Goal: Answer question/provide support: Share knowledge or assist other users

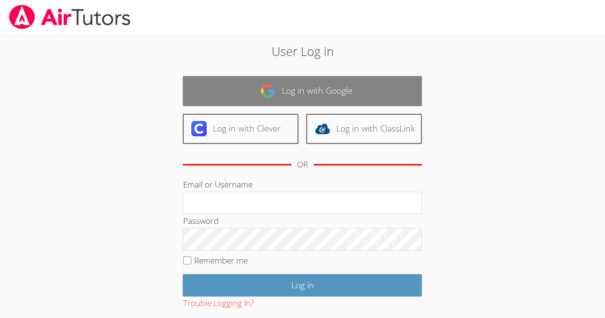
click at [281, 96] on link "Log in with Google" at bounding box center [302, 91] width 239 height 30
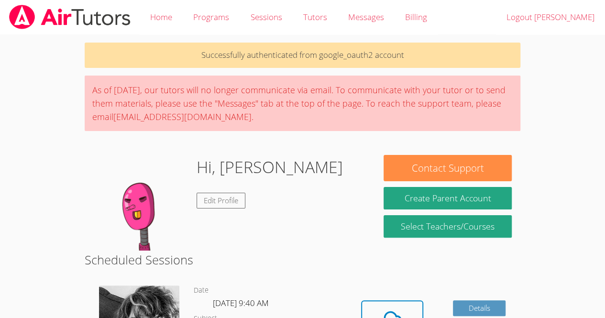
scroll to position [278, 0]
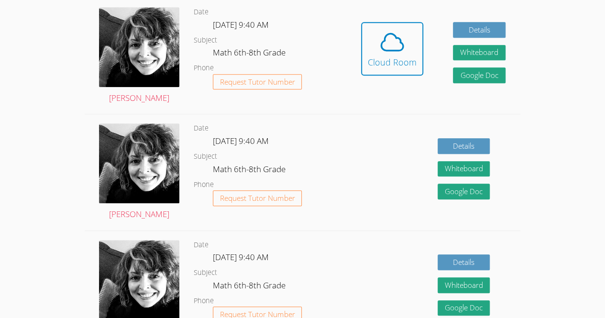
click at [427, 46] on div "Hidden Cloud Room Details Whiteboard Hidden Google Doc" at bounding box center [433, 56] width 174 height 116
click at [379, 51] on icon at bounding box center [392, 42] width 27 height 27
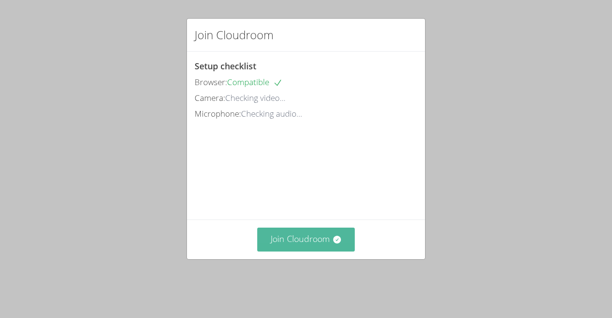
click at [323, 251] on button "Join Cloudroom" at bounding box center [306, 239] width 98 height 23
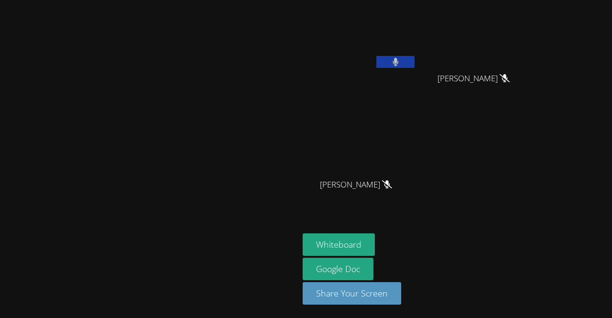
click at [415, 64] on button at bounding box center [395, 62] width 38 height 12
click at [417, 64] on video at bounding box center [360, 36] width 114 height 64
click at [415, 59] on button at bounding box center [395, 62] width 38 height 12
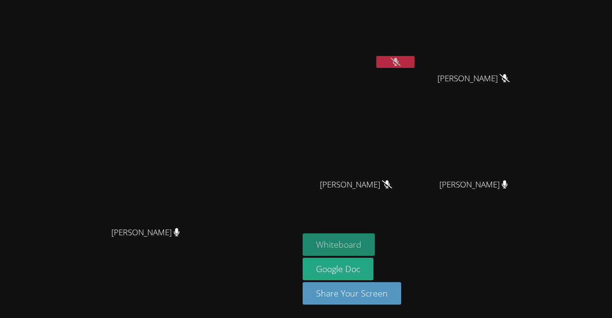
click at [375, 246] on button "Whiteboard" at bounding box center [339, 244] width 72 height 22
click at [415, 57] on button at bounding box center [395, 62] width 38 height 12
click at [417, 55] on video at bounding box center [360, 36] width 114 height 64
click at [415, 59] on button at bounding box center [395, 62] width 38 height 12
click at [221, 70] on video at bounding box center [149, 140] width 143 height 164
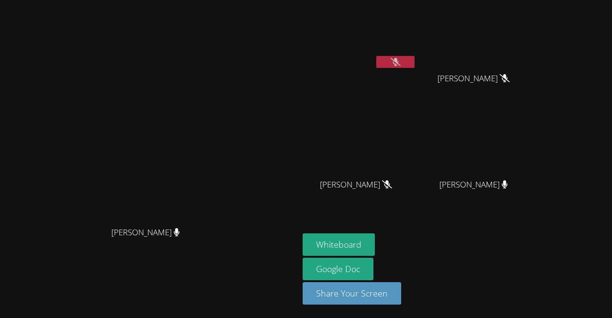
click at [401, 66] on icon at bounding box center [396, 62] width 10 height 8
click at [399, 58] on icon at bounding box center [396, 62] width 6 height 8
click at [401, 61] on icon at bounding box center [396, 62] width 10 height 8
click at [415, 57] on button at bounding box center [395, 62] width 38 height 12
click at [417, 67] on div "Kelsey Quiroz-Zuniga" at bounding box center [360, 38] width 114 height 68
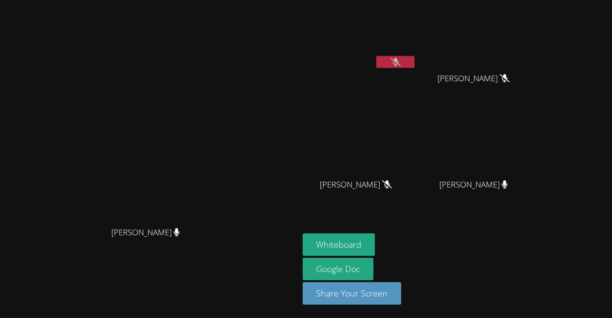
click at [401, 64] on icon at bounding box center [396, 62] width 10 height 8
click at [415, 60] on button at bounding box center [395, 62] width 38 height 12
click at [401, 61] on icon at bounding box center [396, 62] width 10 height 8
click at [415, 57] on button at bounding box center [395, 62] width 38 height 12
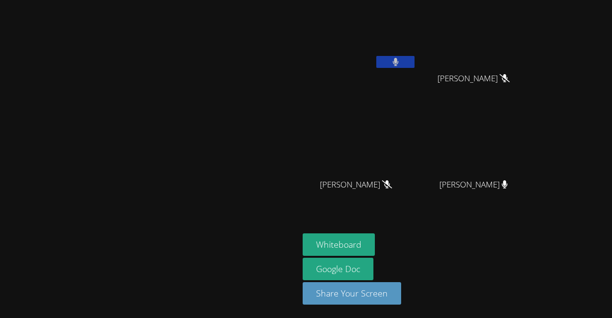
click at [399, 62] on icon at bounding box center [396, 62] width 6 height 8
click at [401, 58] on icon at bounding box center [396, 62] width 10 height 8
click at [415, 59] on button at bounding box center [395, 62] width 38 height 12
click at [401, 64] on icon at bounding box center [396, 62] width 10 height 8
click at [399, 62] on icon at bounding box center [396, 62] width 6 height 8
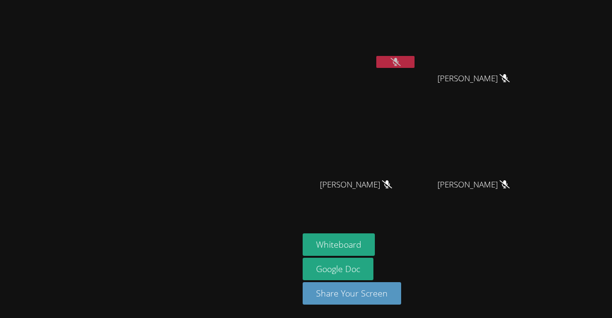
drag, startPoint x: 463, startPoint y: 57, endPoint x: 472, endPoint y: 58, distance: 8.2
drag, startPoint x: 472, startPoint y: 58, endPoint x: 472, endPoint y: 66, distance: 8.2
click at [415, 66] on button at bounding box center [395, 62] width 38 height 12
click at [534, 22] on video at bounding box center [477, 36] width 114 height 64
click at [415, 57] on button at bounding box center [395, 62] width 38 height 12
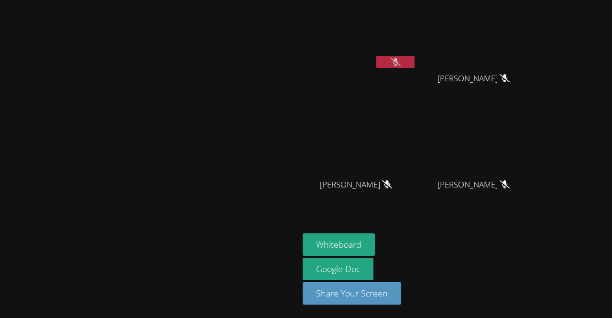
click at [401, 62] on icon at bounding box center [396, 62] width 10 height 8
click at [417, 53] on video at bounding box center [360, 36] width 114 height 64
click at [415, 63] on button at bounding box center [395, 62] width 38 height 12
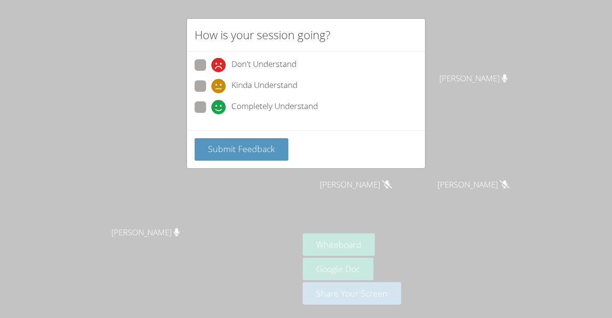
click at [193, 106] on div "Don't Understand Kinda Understand Completely Understand" at bounding box center [306, 91] width 238 height 78
click at [211, 114] on span at bounding box center [211, 114] width 0 height 0
click at [211, 109] on input "Completely Understand" at bounding box center [215, 105] width 8 height 8
radio input "true"
click at [220, 130] on div "Submit Feedback" at bounding box center [306, 149] width 238 height 38
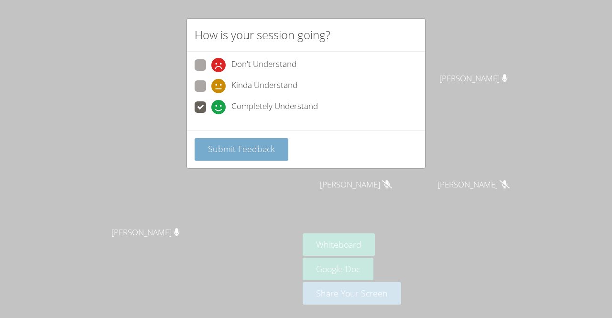
click at [232, 154] on button "Submit Feedback" at bounding box center [242, 149] width 94 height 22
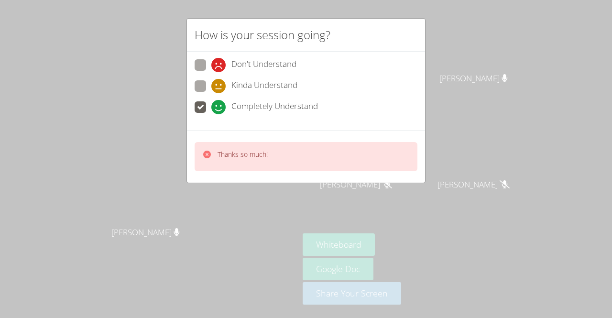
click at [232, 154] on p "Thanks so much!" at bounding box center [243, 155] width 50 height 10
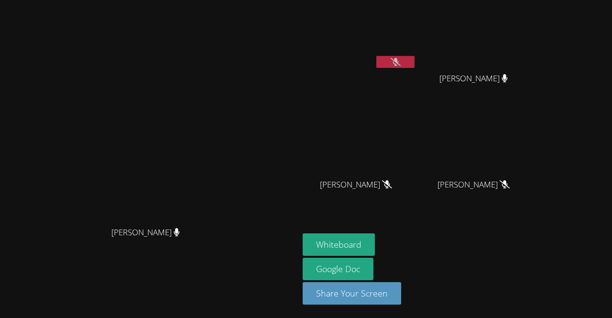
click at [401, 62] on icon at bounding box center [396, 62] width 10 height 8
click at [415, 66] on button at bounding box center [395, 62] width 38 height 12
click at [415, 56] on button at bounding box center [395, 62] width 38 height 12
click at [415, 58] on button at bounding box center [395, 62] width 38 height 12
click at [417, 54] on video at bounding box center [360, 36] width 114 height 64
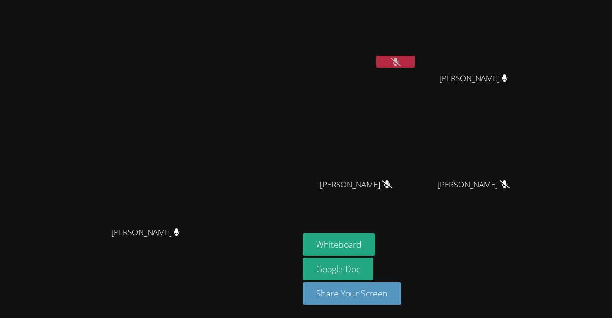
click at [417, 54] on video at bounding box center [360, 36] width 114 height 64
click at [415, 67] on button at bounding box center [395, 62] width 38 height 12
click at [399, 65] on icon at bounding box center [396, 62] width 6 height 8
click at [401, 64] on icon at bounding box center [396, 62] width 10 height 8
click at [415, 62] on button at bounding box center [395, 62] width 38 height 12
